Goal: Information Seeking & Learning: Check status

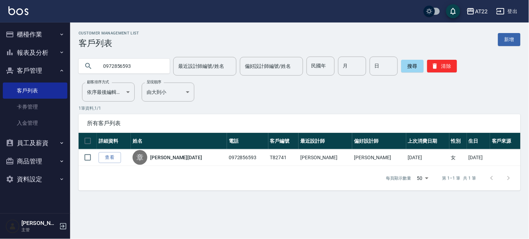
click at [19, 32] on button "櫃檯作業" at bounding box center [35, 34] width 65 height 18
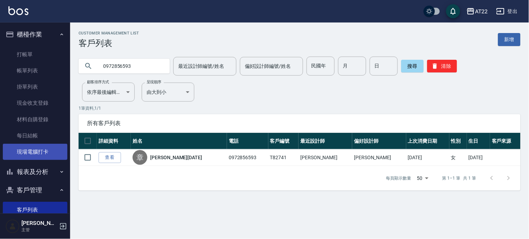
click at [49, 144] on link "現場電腦打卡" at bounding box center [35, 151] width 65 height 16
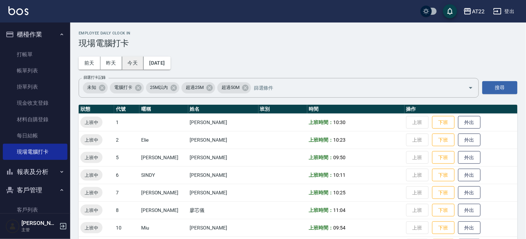
click at [129, 62] on button "今天" at bounding box center [133, 62] width 22 height 13
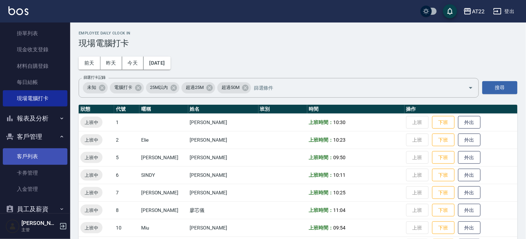
scroll to position [102, 0]
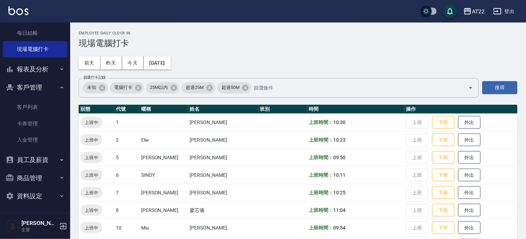
click at [42, 67] on button "報表及分析" at bounding box center [35, 69] width 65 height 18
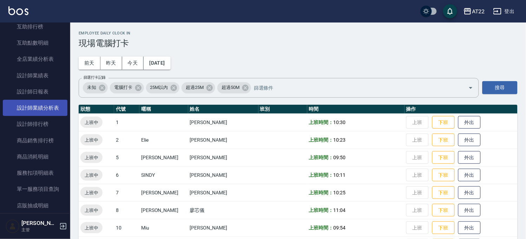
scroll to position [297, 0]
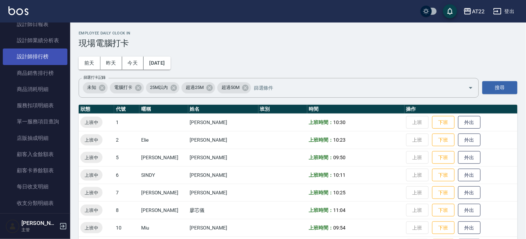
click at [47, 58] on link "設計師排行榜" at bounding box center [35, 56] width 65 height 16
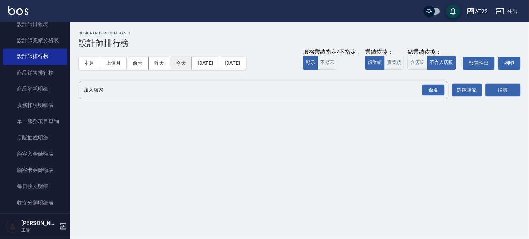
click at [186, 62] on button "今天" at bounding box center [182, 62] width 22 height 13
click at [500, 85] on button "搜尋" at bounding box center [503, 90] width 35 height 13
click at [500, 88] on button "搜尋" at bounding box center [503, 90] width 35 height 13
click at [427, 90] on div "全選" at bounding box center [433, 90] width 22 height 11
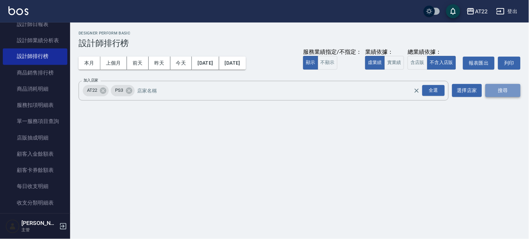
click at [501, 93] on button "搜尋" at bounding box center [503, 90] width 35 height 13
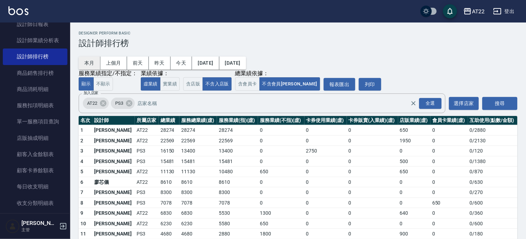
click at [88, 63] on button "本月" at bounding box center [90, 62] width 22 height 13
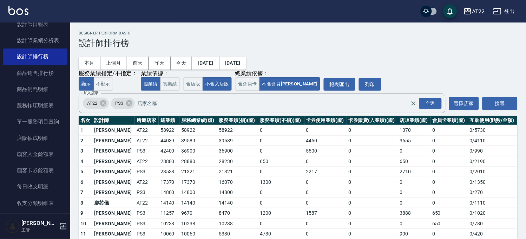
scroll to position [50, 0]
